Goal: Information Seeking & Learning: Find specific fact

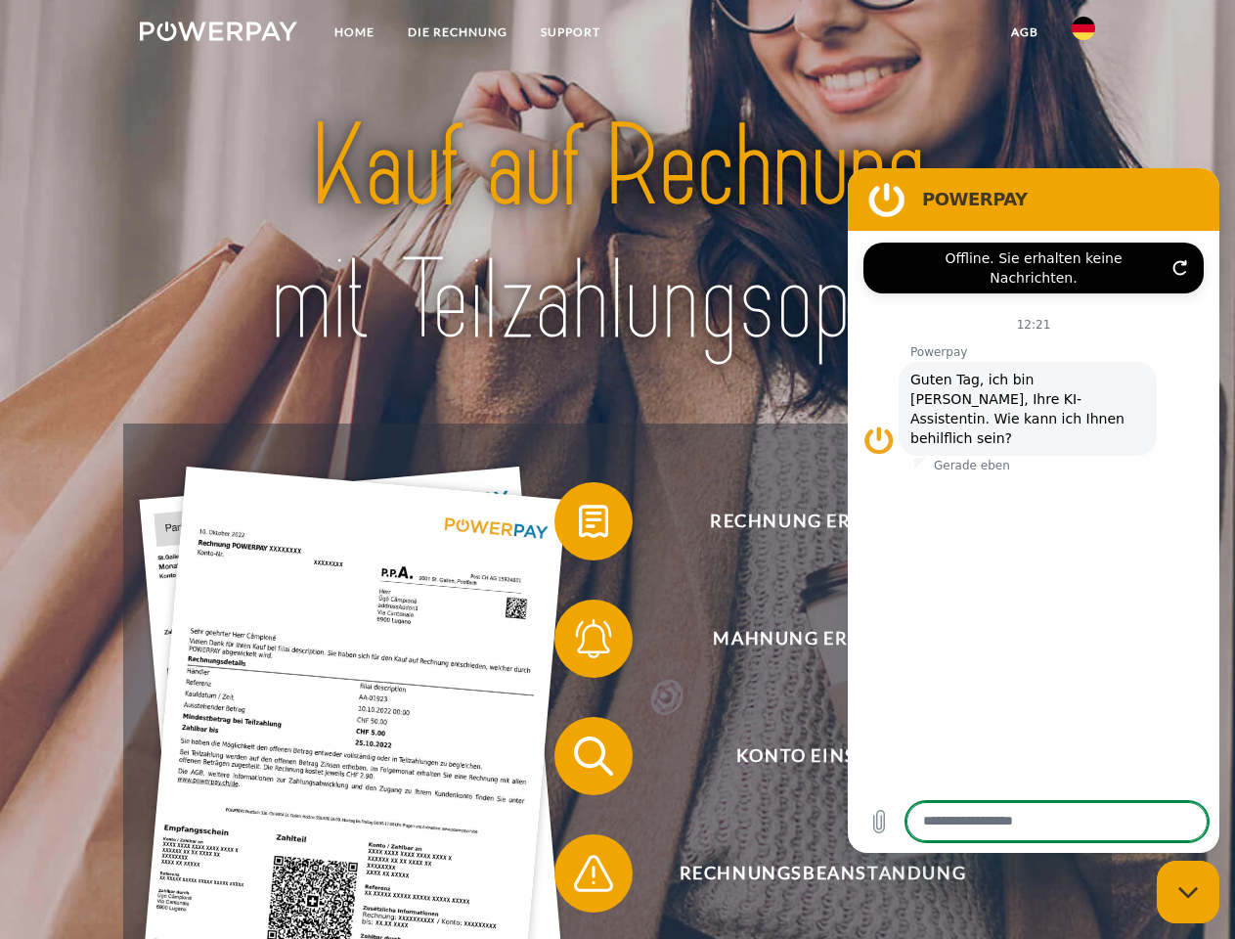
click at [218, 34] on img at bounding box center [218, 32] width 157 height 20
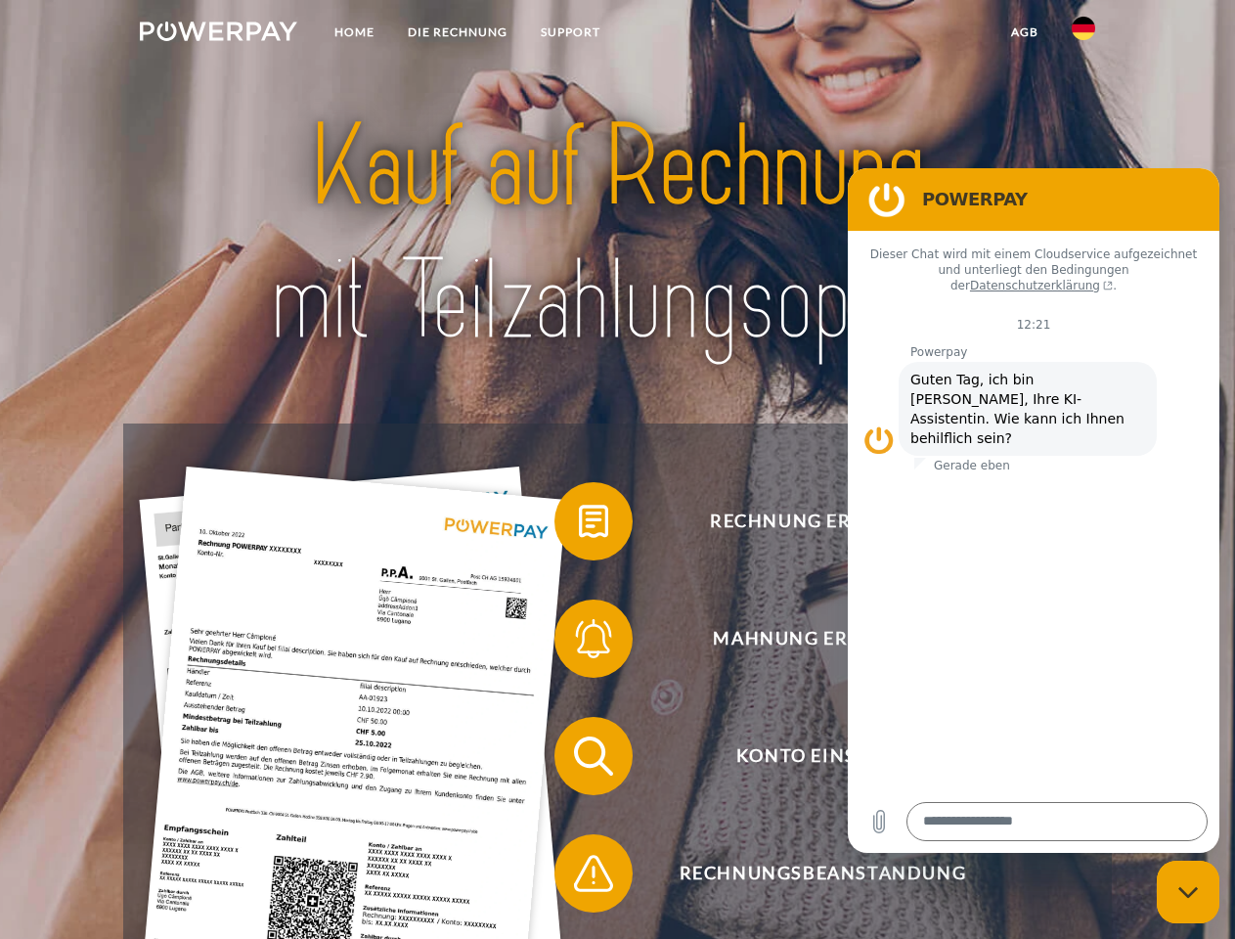
click at [1084, 34] on img at bounding box center [1083, 28] width 23 height 23
click at [1024, 32] on link "agb" at bounding box center [1025, 32] width 61 height 35
click at [579, 525] on span at bounding box center [564, 521] width 98 height 98
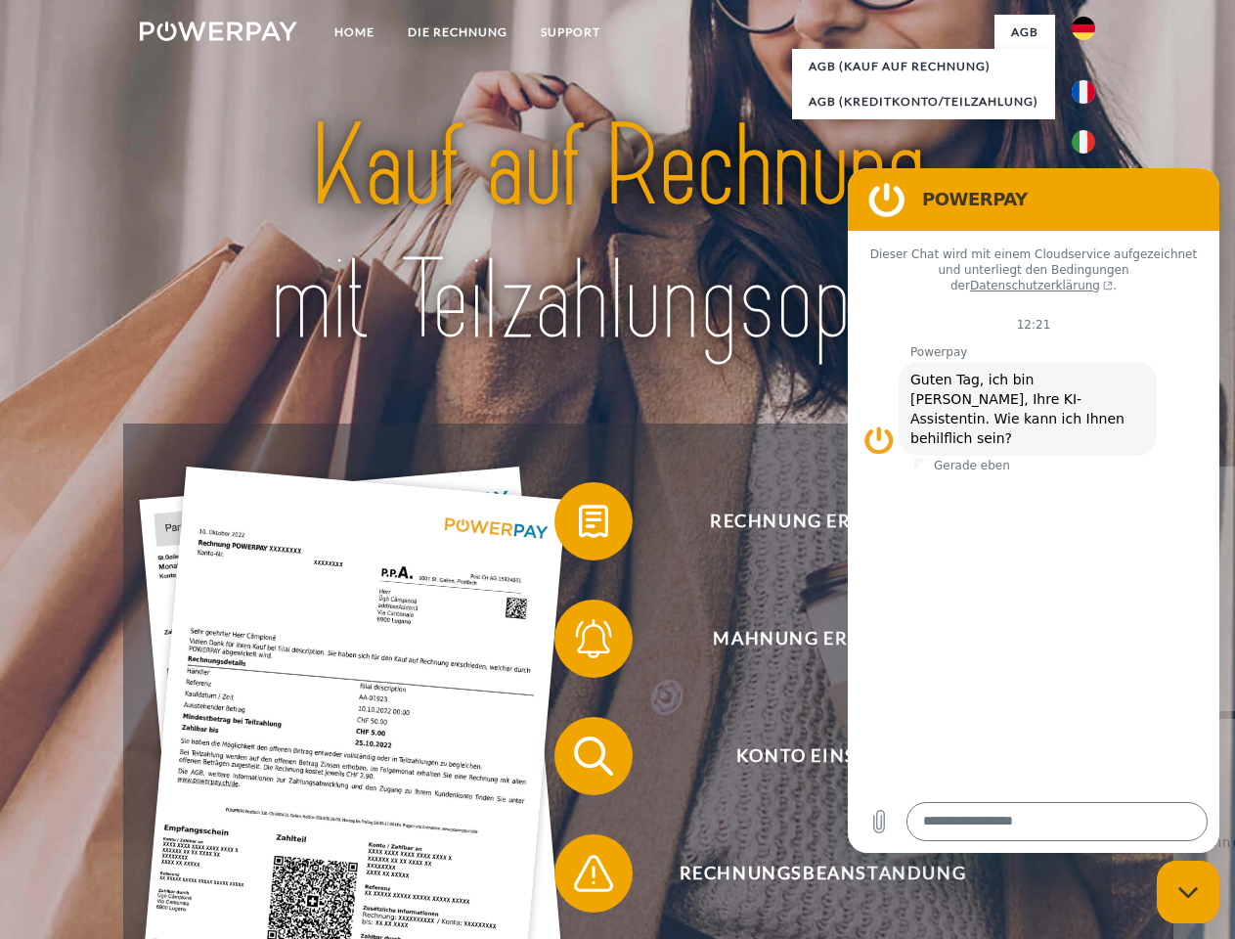
click at [579, 642] on span at bounding box center [564, 639] width 98 height 98
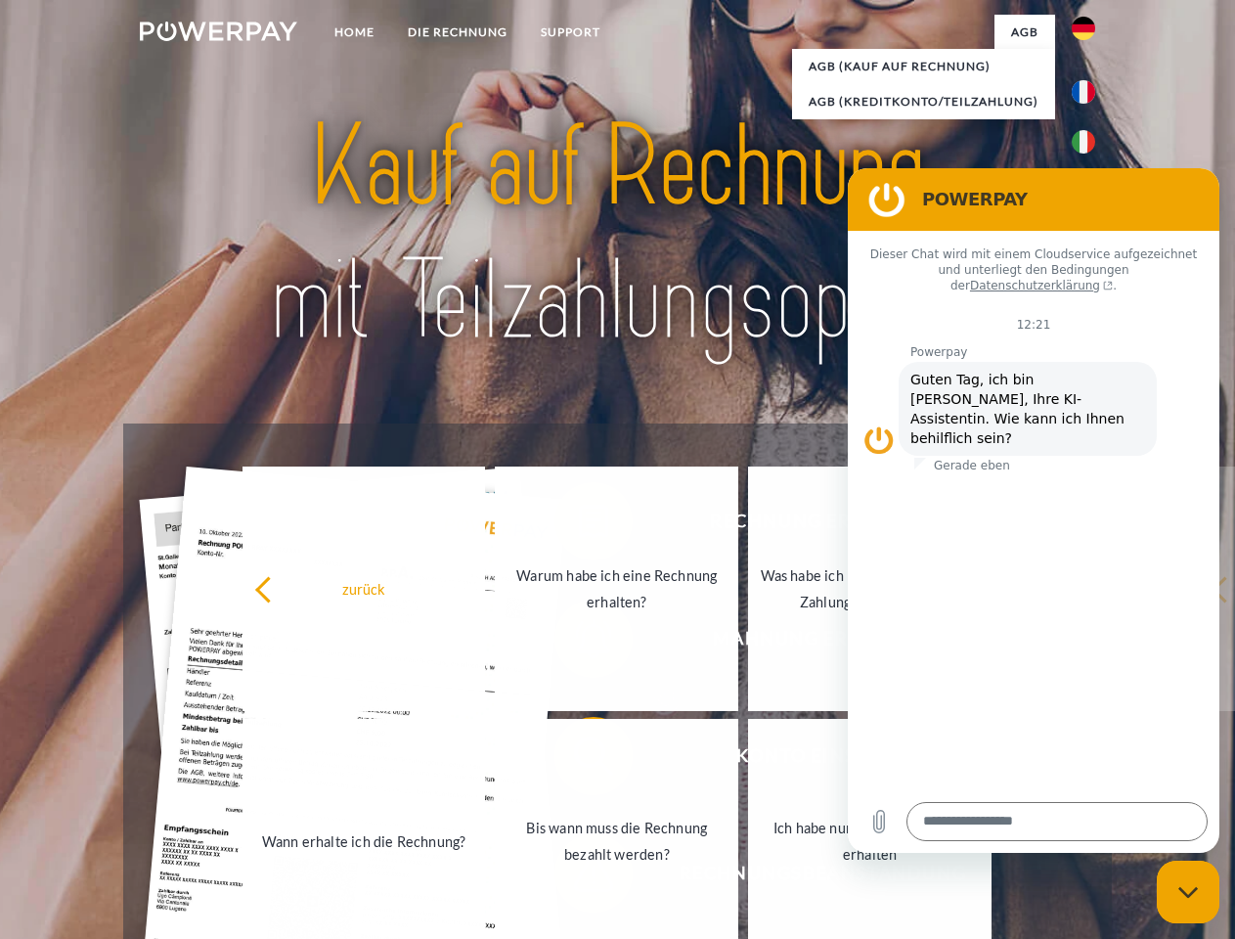
click at [579, 760] on link "Bis wann muss die Rechnung bezahlt werden?" at bounding box center [617, 841] width 244 height 244
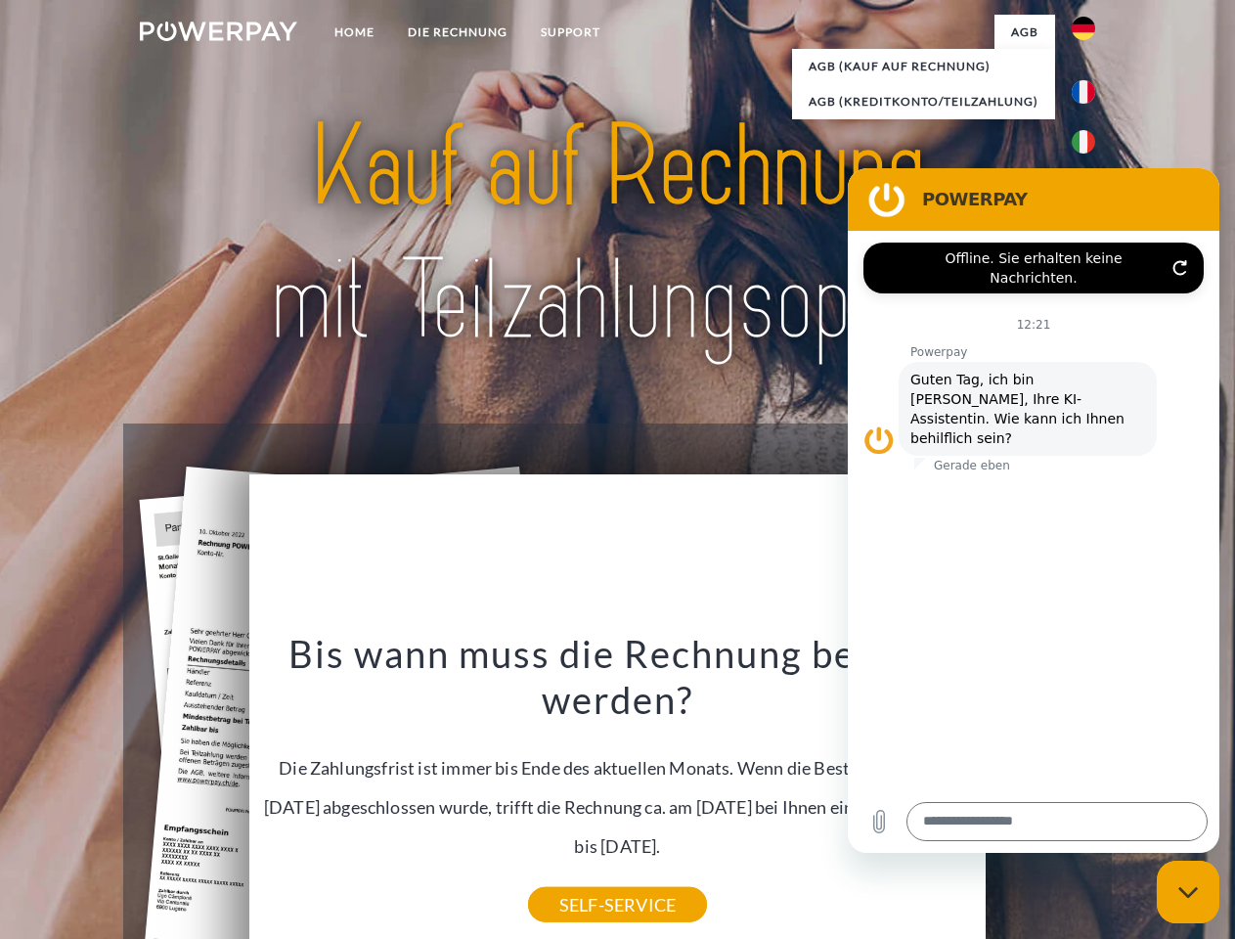
click at [1188, 892] on icon "Messaging-Fenster schließen" at bounding box center [1188, 892] width 21 height 13
type textarea "*"
